Goal: Transaction & Acquisition: Purchase product/service

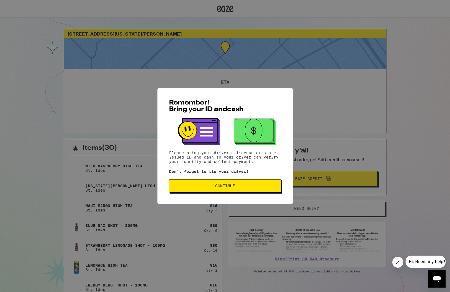
click at [225, 186] on span "Continue" at bounding box center [225, 186] width 20 height 4
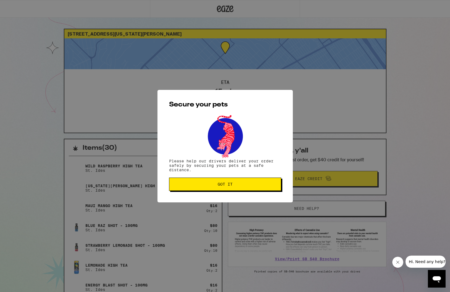
click at [212, 189] on button "Got it" at bounding box center [225, 184] width 112 height 13
